Goal: Use online tool/utility: Utilize a website feature to perform a specific function

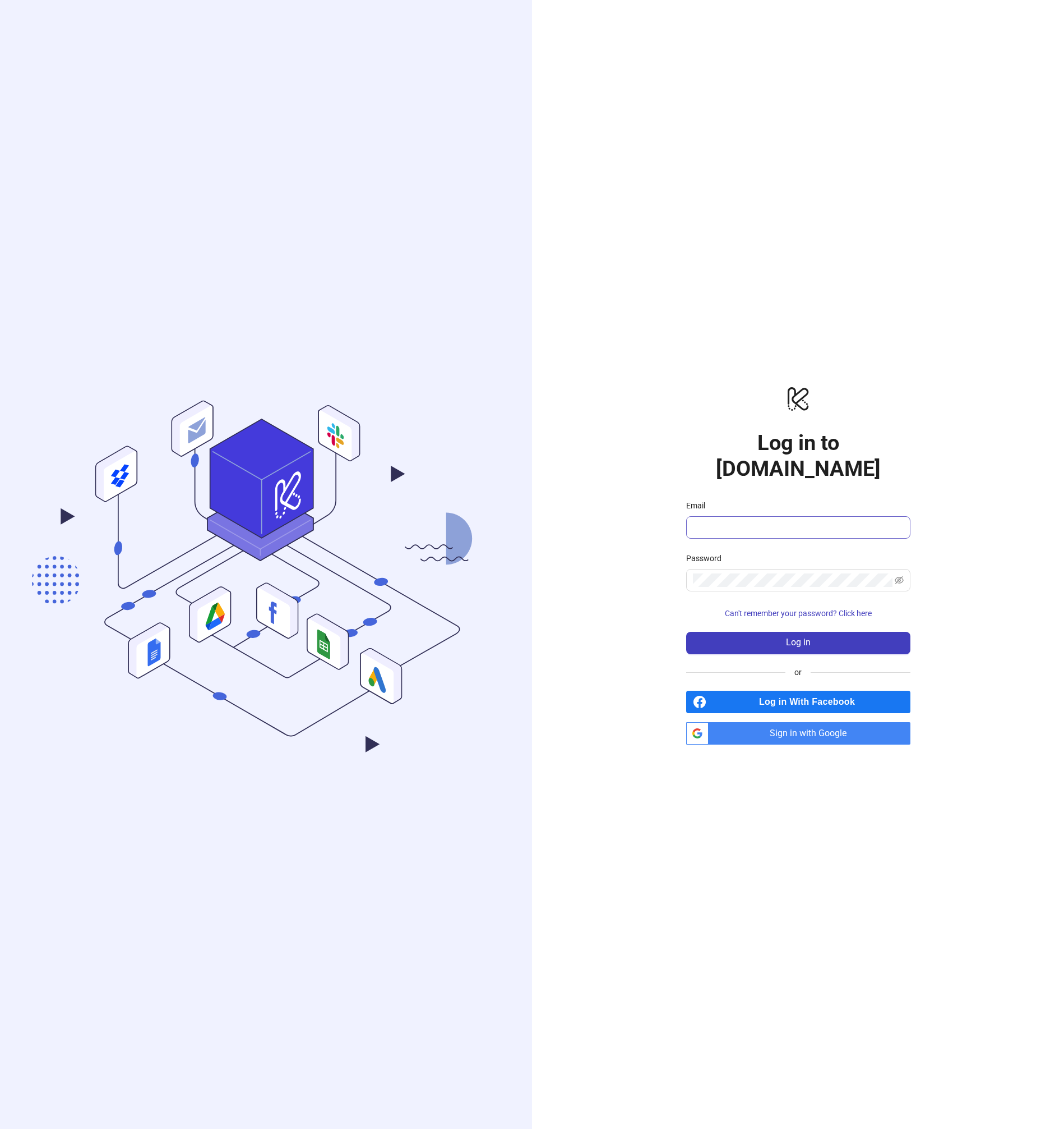
click at [802, 516] on span at bounding box center [798, 528] width 224 height 23
click at [798, 521] on input "Email" at bounding box center [797, 527] width 208 height 13
click at [796, 521] on input "Email" at bounding box center [797, 527] width 208 height 13
type input "**********"
click at [785, 635] on button "Log in" at bounding box center [798, 643] width 224 height 23
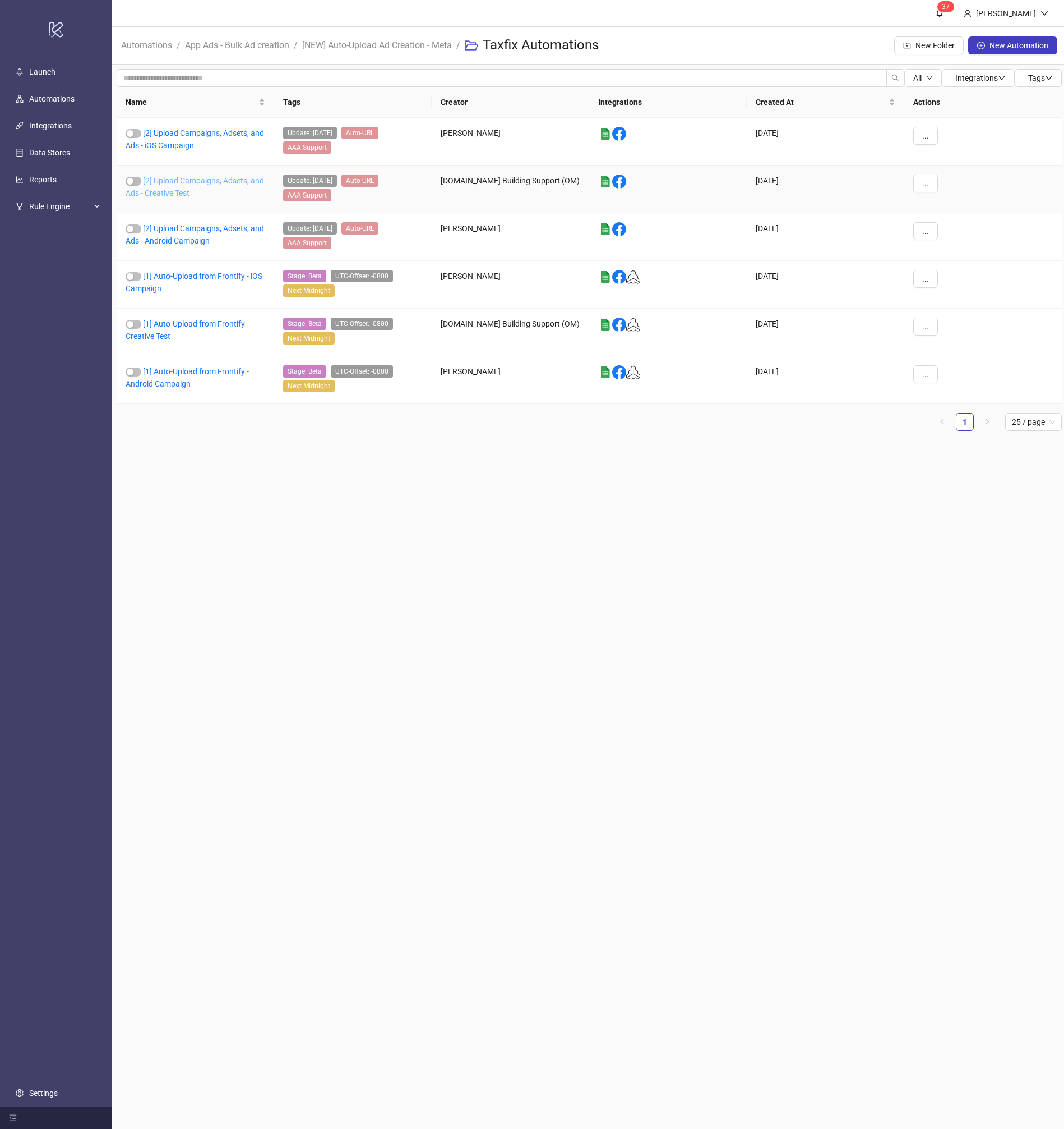
click at [235, 181] on link "[2] Upload Campaigns, Adsets, and Ads - Creative Test" at bounding box center [194, 187] width 138 height 21
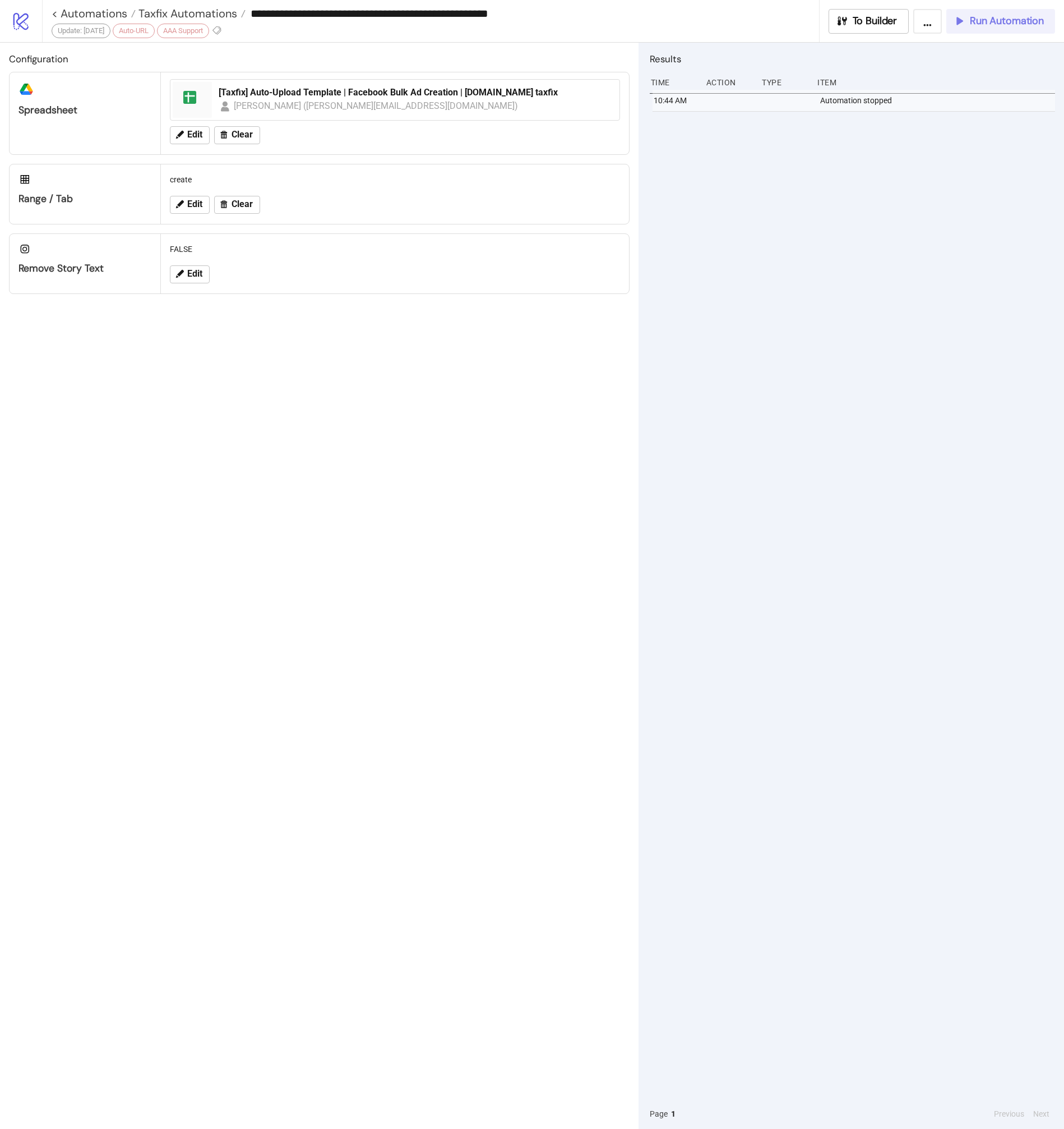
click at [978, 26] on span "Run Automation" at bounding box center [1007, 21] width 74 height 13
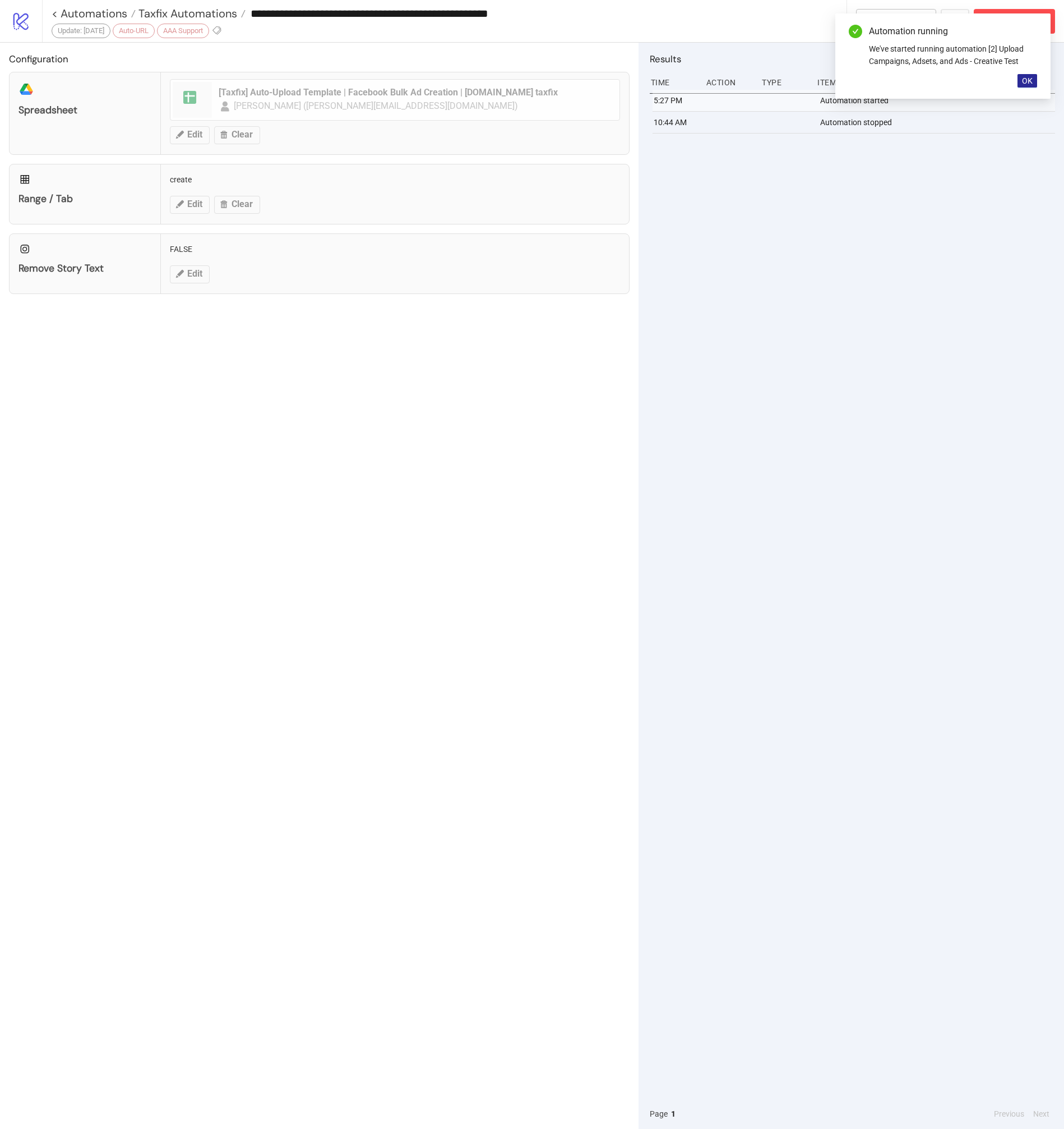
click at [1025, 80] on span "OK" at bounding box center [1027, 81] width 11 height 9
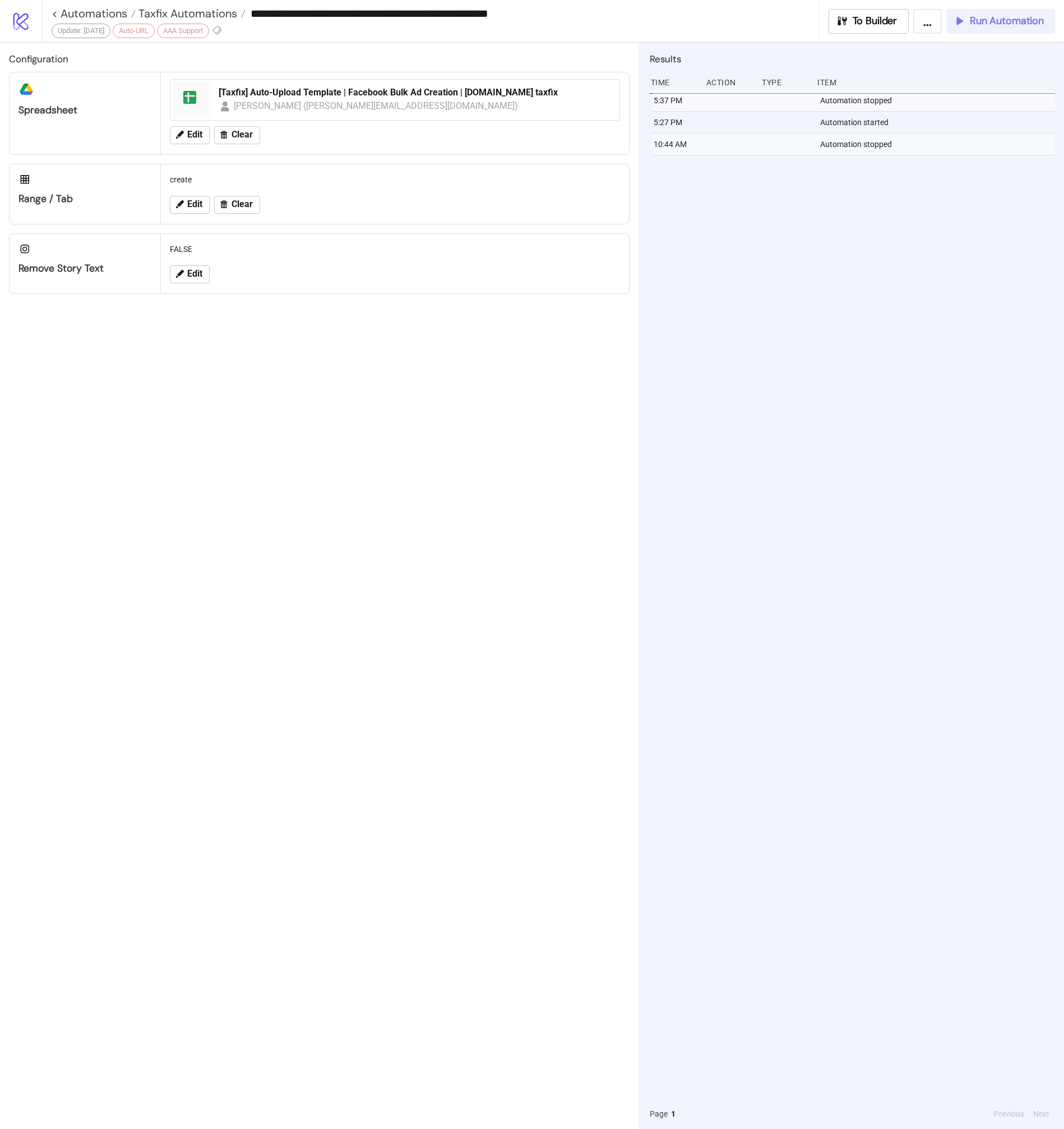
click at [968, 18] on div "Run Automation" at bounding box center [999, 21] width 91 height 13
